Goal: Information Seeking & Learning: Stay updated

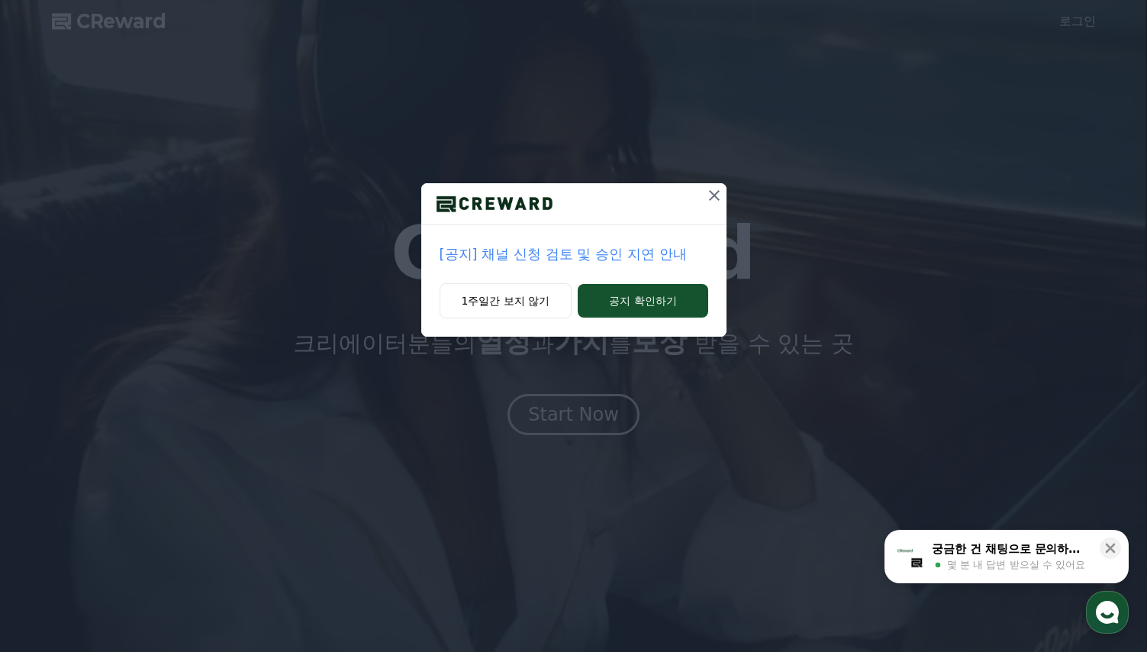
click at [553, 253] on p "[공지] 채널 신청 검토 및 승인 지연 안내" at bounding box center [574, 253] width 269 height 21
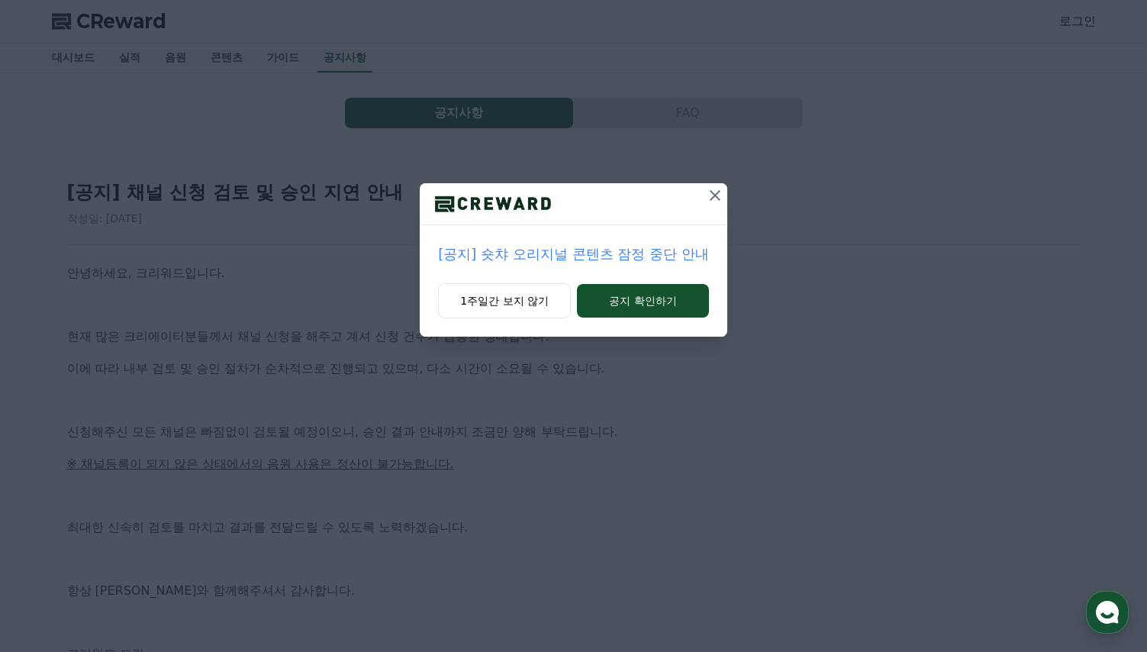
click at [720, 195] on icon at bounding box center [715, 195] width 18 height 18
click at [644, 255] on p "[공지] 숏챠 오리지널 콘텐츠 잠정 중단 안내" at bounding box center [573, 253] width 270 height 21
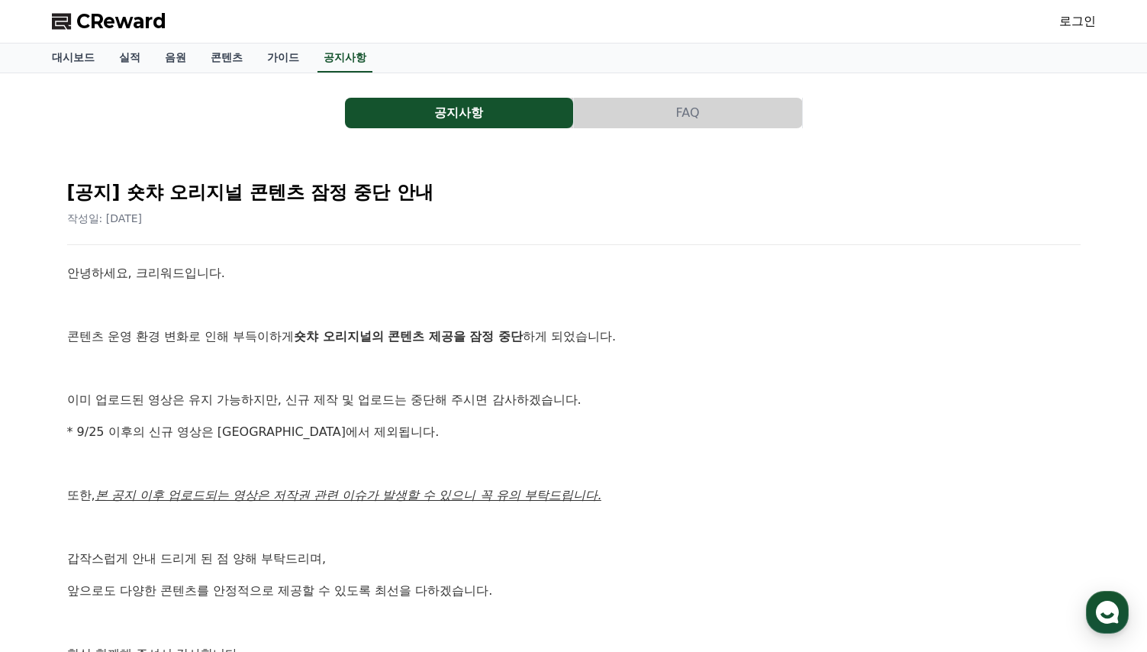
scroll to position [307, 0]
